Goal: Information Seeking & Learning: Check status

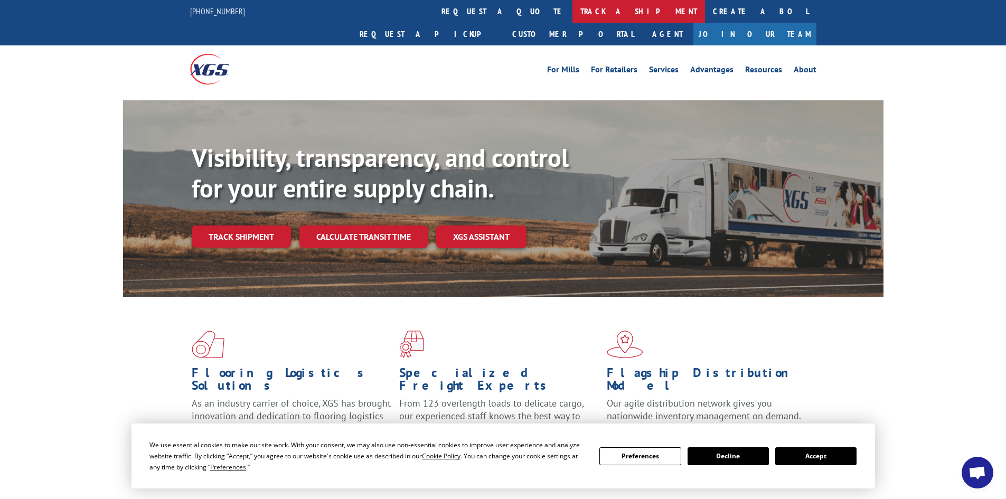
click at [572, 7] on link "track a shipment" at bounding box center [638, 11] width 133 height 23
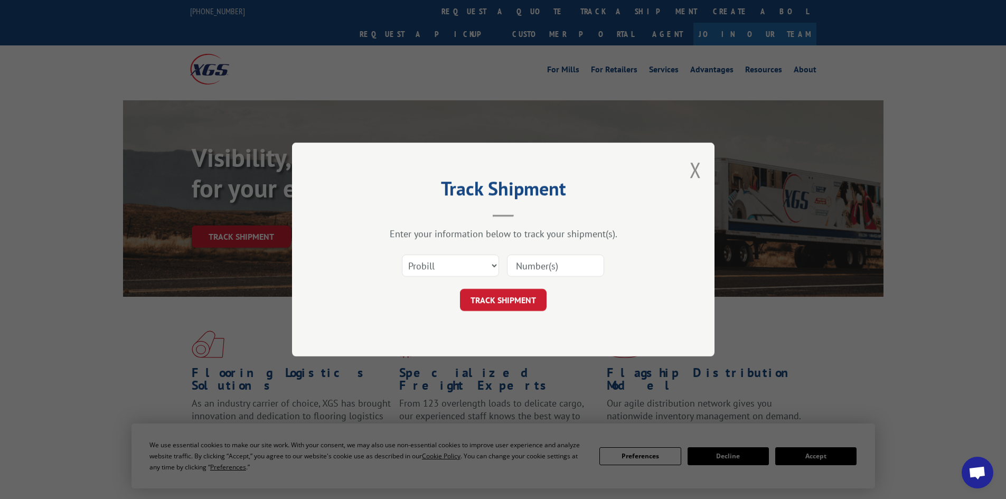
click at [553, 263] on input at bounding box center [555, 266] width 97 height 22
paste input "17496855"
type input "17496855"
click at [525, 296] on button "TRACK SHIPMENT" at bounding box center [503, 300] width 87 height 22
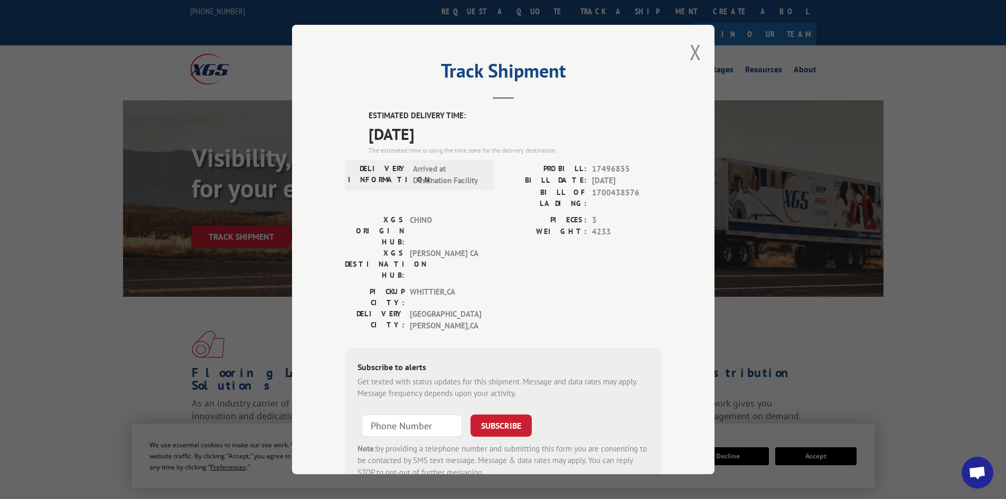
click at [386, 248] on label "XGS DESTINATION HUB:" at bounding box center [375, 264] width 60 height 33
click at [690, 53] on button "Close modal" at bounding box center [696, 52] width 12 height 28
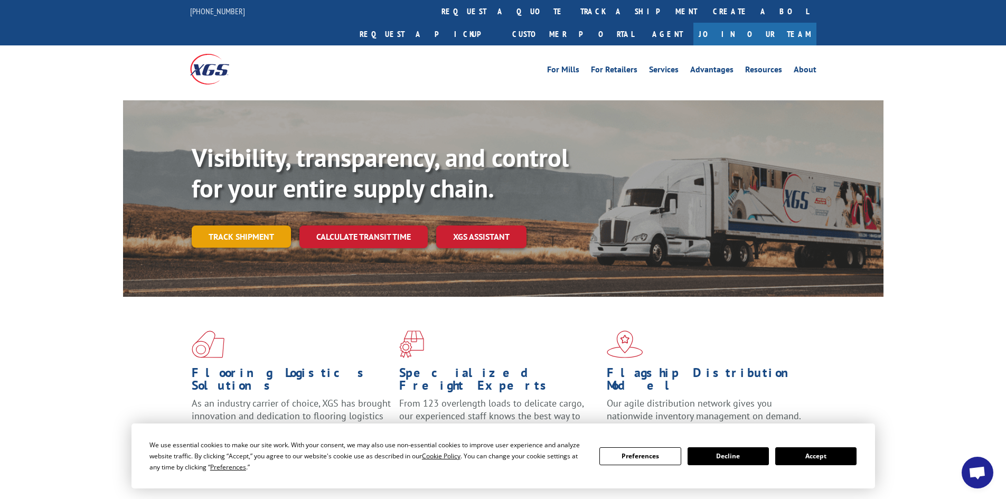
click at [237, 225] on link "Track shipment" at bounding box center [241, 236] width 99 height 22
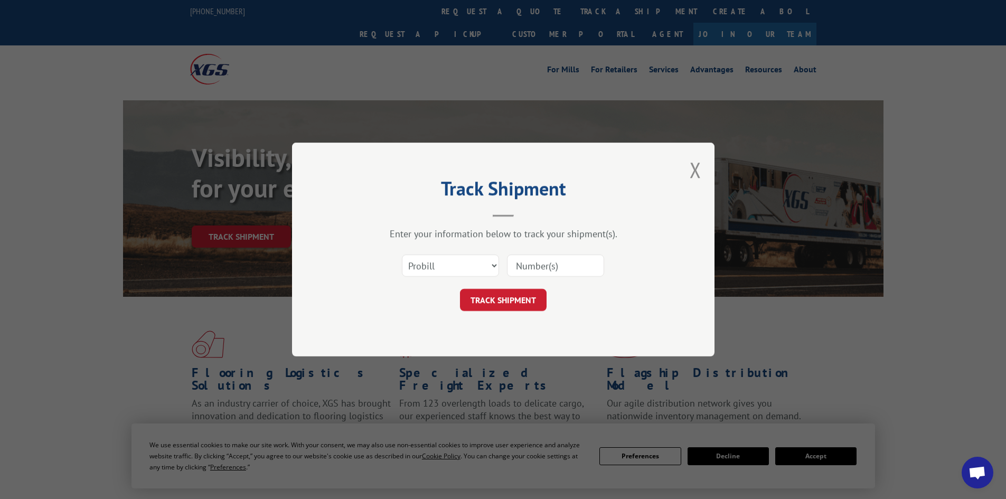
click at [533, 267] on input at bounding box center [555, 266] width 97 height 22
paste input "17496855"
type input "17496855"
click at [526, 296] on button "TRACK SHIPMENT" at bounding box center [503, 300] width 87 height 22
